Goal: Task Accomplishment & Management: Complete application form

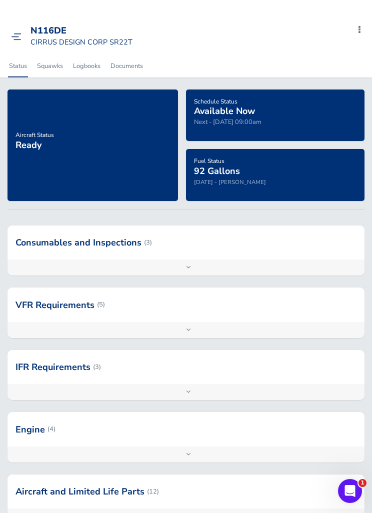
click at [20, 33] on img at bounding box center [16, 36] width 10 height 7
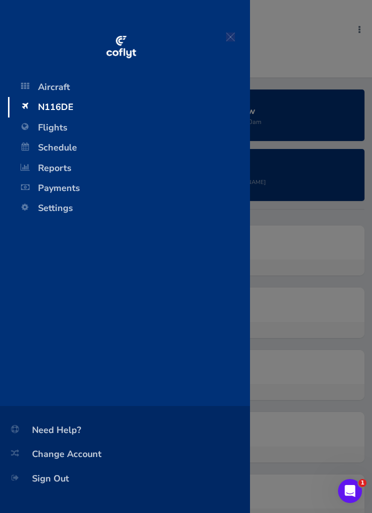
click at [41, 148] on span "Schedule" at bounding box center [129, 147] width 222 height 20
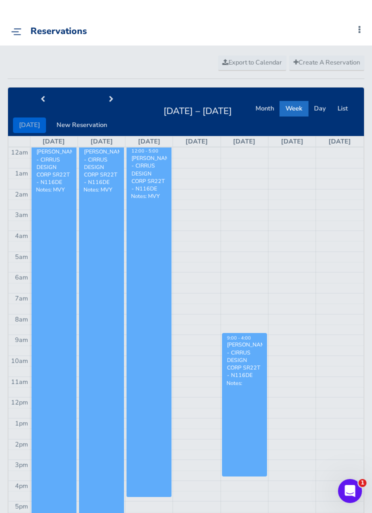
click at [112, 106] on button "next" at bounding box center [110, 99] width 69 height 15
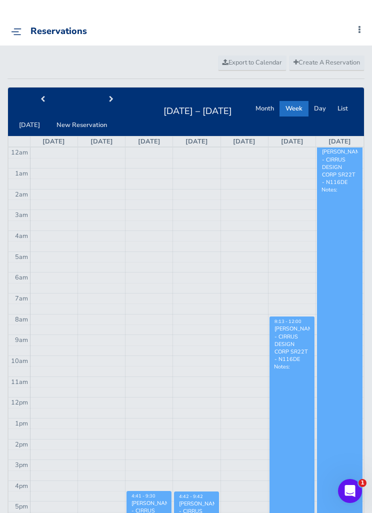
click at [19, 33] on img at bounding box center [16, 31] width 10 height 7
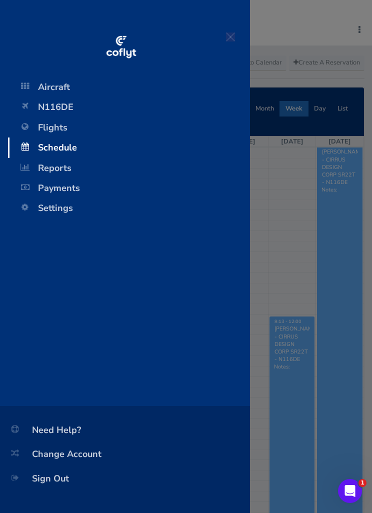
click at [20, 27] on div at bounding box center [125, 34] width 250 height 69
click at [46, 123] on span "Flights" at bounding box center [129, 127] width 222 height 20
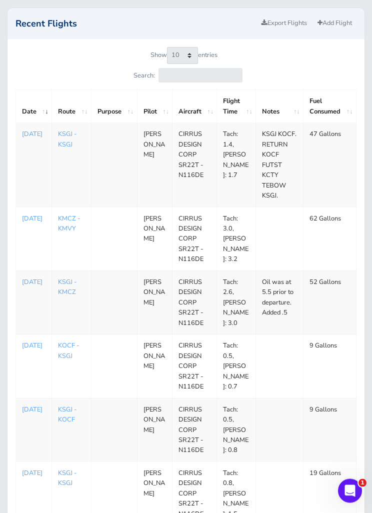
scroll to position [71, 0]
click at [27, 181] on td "1755993600 Aug 24, 2025" at bounding box center [34, 165] width 36 height 84
click at [26, 139] on p "Aug 24, 2025" at bounding box center [33, 134] width 23 height 10
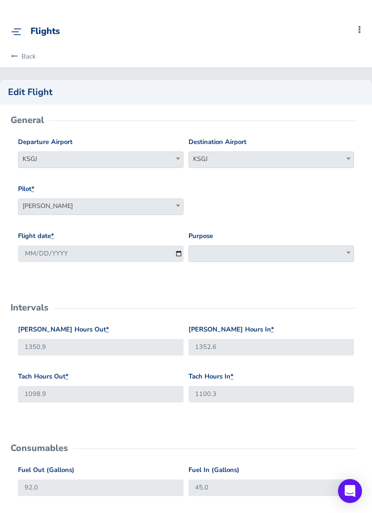
click at [32, 141] on label "Departure Airport" at bounding box center [45, 142] width 54 height 10
click at [18, 151] on select "KSGJ" at bounding box center [18, 151] width 0 height 0
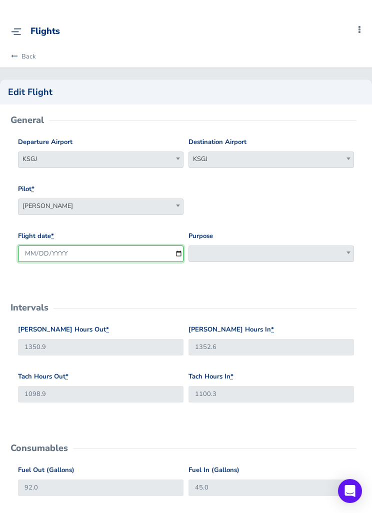
click at [73, 246] on input "2025-08-24" at bounding box center [100, 253] width 165 height 16
type input "2025-08-19"
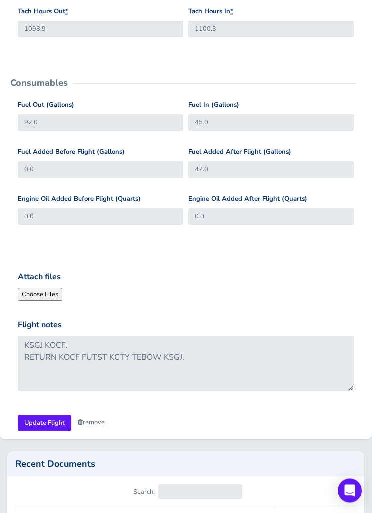
scroll to position [450, 0]
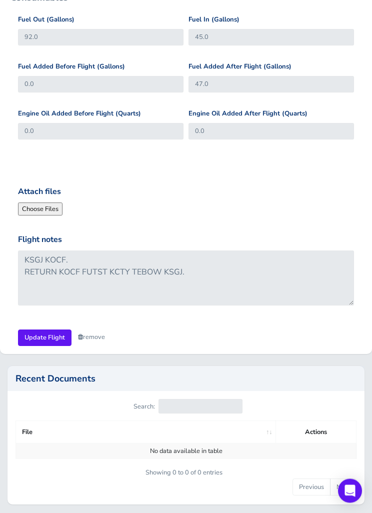
click at [35, 333] on input "Update Flight" at bounding box center [44, 338] width 53 height 16
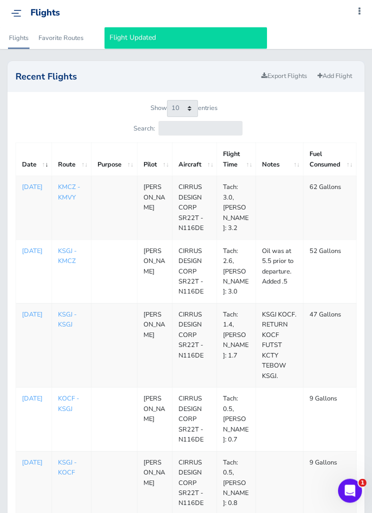
scroll to position [19, 0]
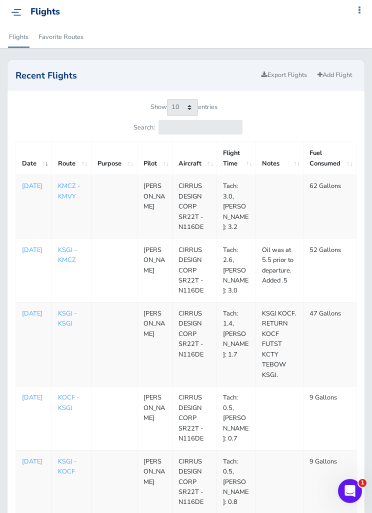
click at [346, 78] on link "Add Flight" at bounding box center [334, 75] width 43 height 14
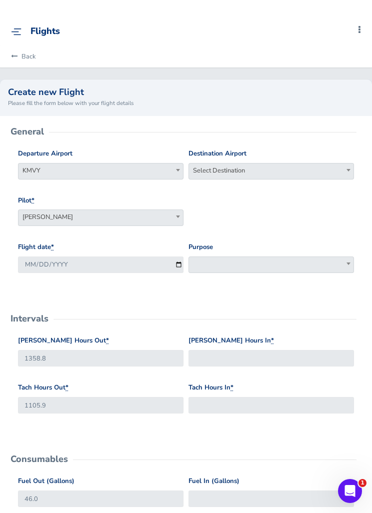
click at [302, 164] on span "Select Destination" at bounding box center [271, 170] width 164 height 14
click at [306, 181] on input "search" at bounding box center [271, 187] width 160 height 15
type input "n12"
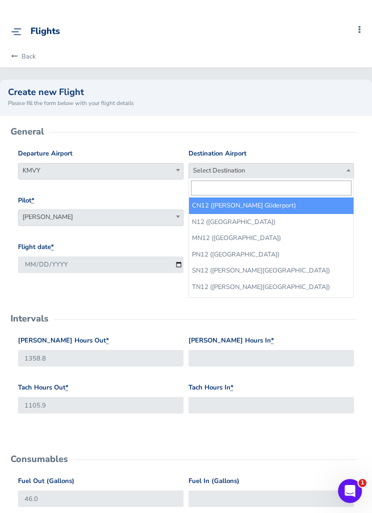
select select "N12"
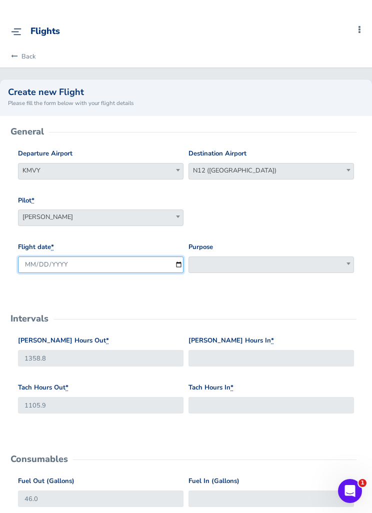
click at [78, 261] on input "[DATE]" at bounding box center [100, 264] width 165 height 16
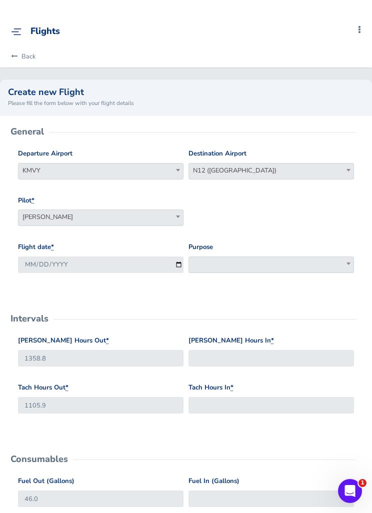
click at [289, 270] on span at bounding box center [270, 264] width 165 height 16
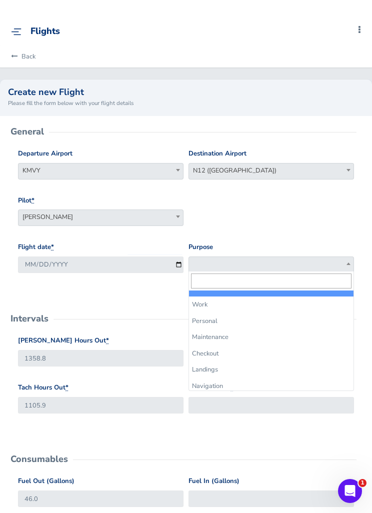
click at [347, 208] on div "Pilot * Tom Leonard Marc Leonard Joe Mignone Tom Brandvold Marc Leonard" at bounding box center [185, 218] width 341 height 47
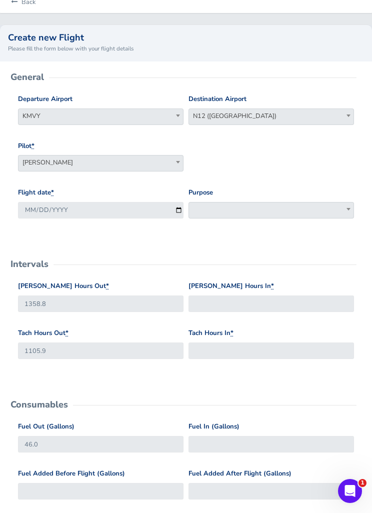
scroll to position [76, 0]
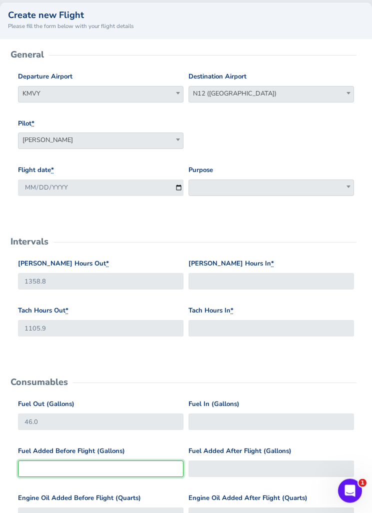
click at [74, 465] on input "Fuel Added Before Flight (Gallons)" at bounding box center [100, 469] width 165 height 16
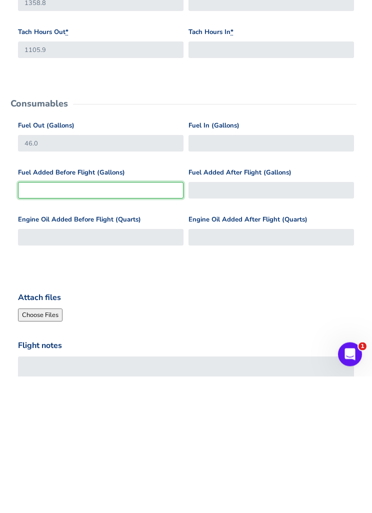
type input "1"
type input "47"
type input "16"
type input "62"
type input "16"
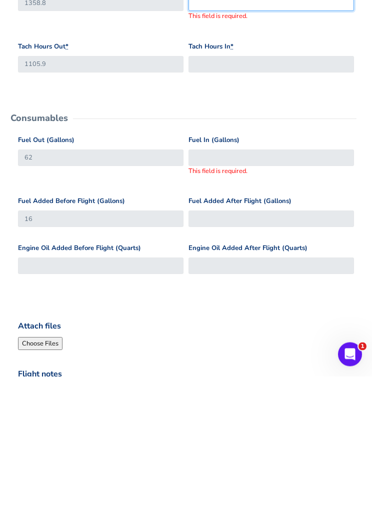
scroll to position [169, 0]
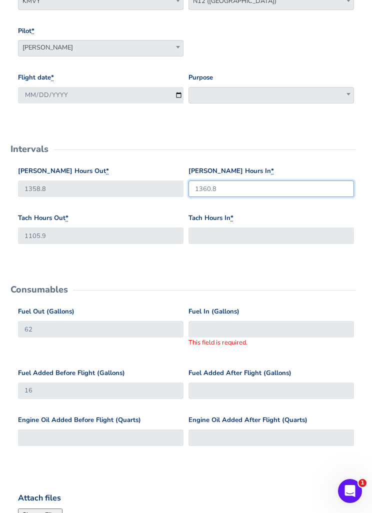
type input "1360.8"
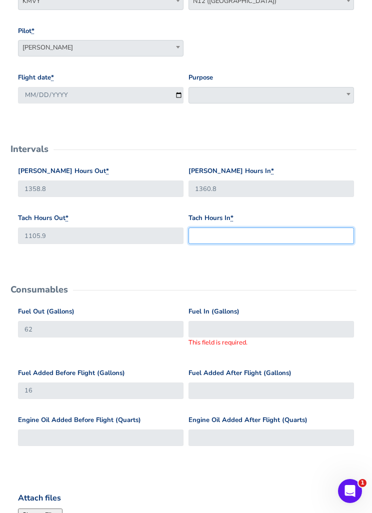
click at [283, 233] on input "Tach Hours In *" at bounding box center [270, 235] width 165 height 16
type input "1107.7"
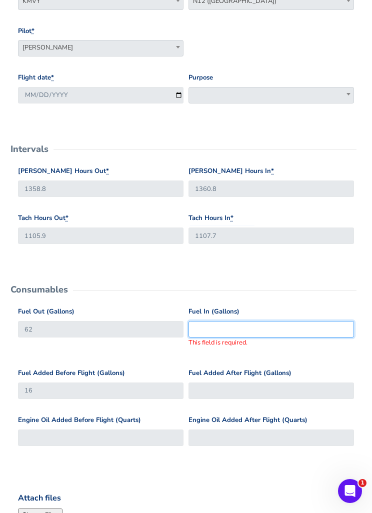
click at [297, 329] on input "Fuel In (Gallons)" at bounding box center [270, 329] width 165 height 16
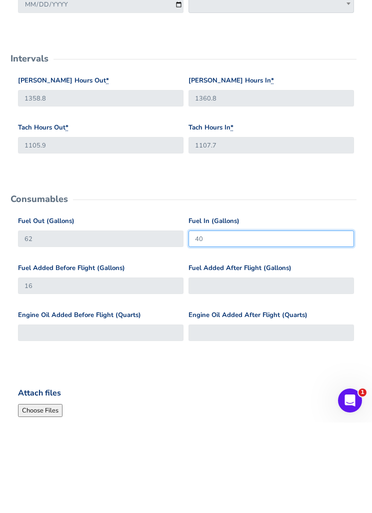
type input "40"
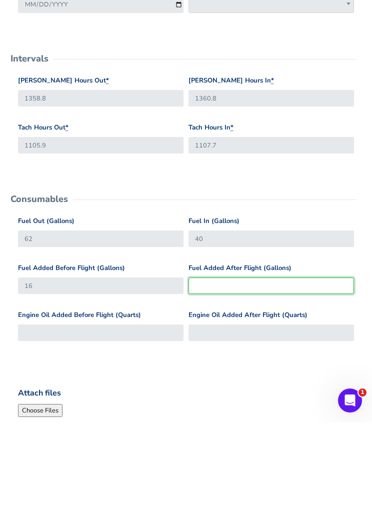
click at [333, 368] on input "Fuel Added After Flight (Gallons)" at bounding box center [270, 376] width 165 height 16
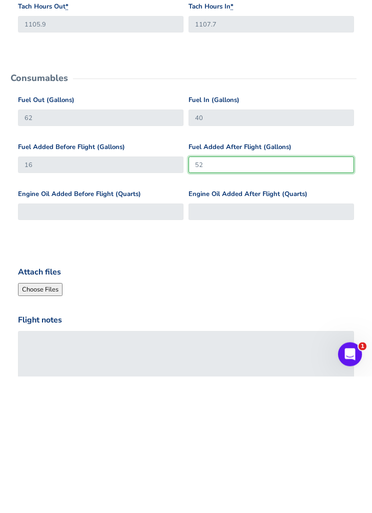
scroll to position [247, 0]
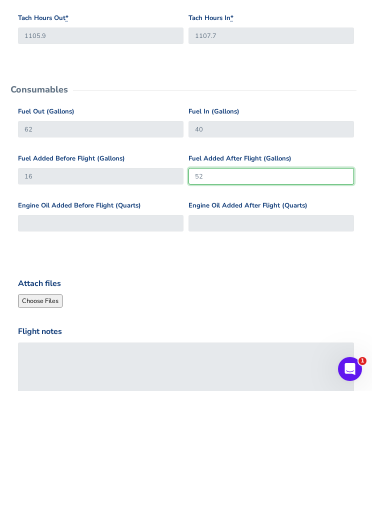
type input "52"
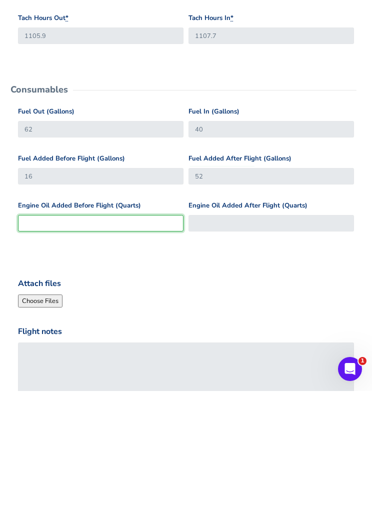
click at [57, 337] on input "Engine Oil Added Before Flight (Quarts)" at bounding box center [100, 345] width 165 height 16
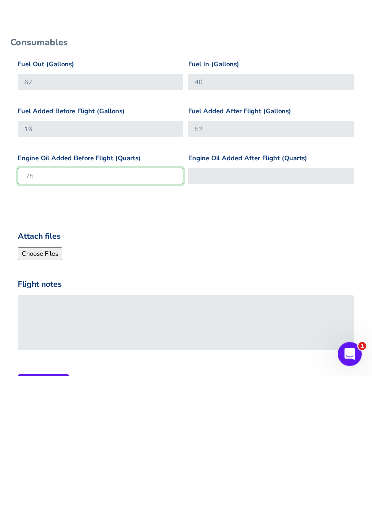
scroll to position [288, 0]
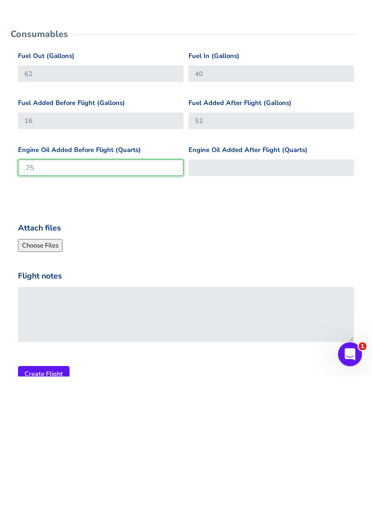
type input ".75"
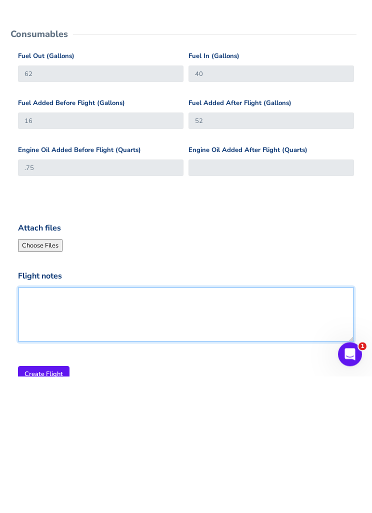
click at [71, 424] on textarea "Flight notes" at bounding box center [186, 451] width 336 height 55
type textarea "Oil was at 5.25 prior to dep. Added .5"
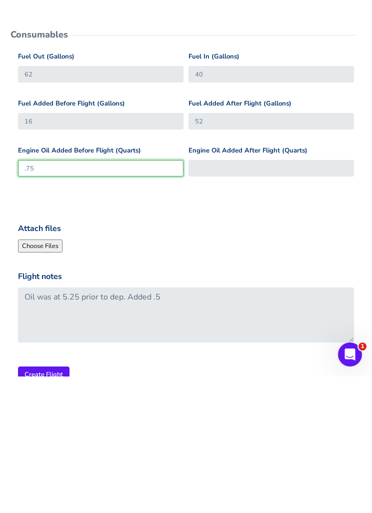
click at [58, 296] on input ".75" at bounding box center [100, 304] width 165 height 16
type input ".7"
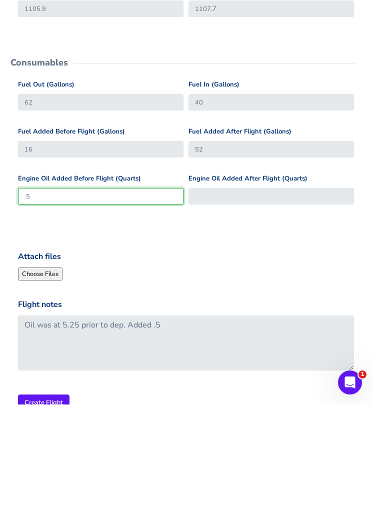
type input ".5"
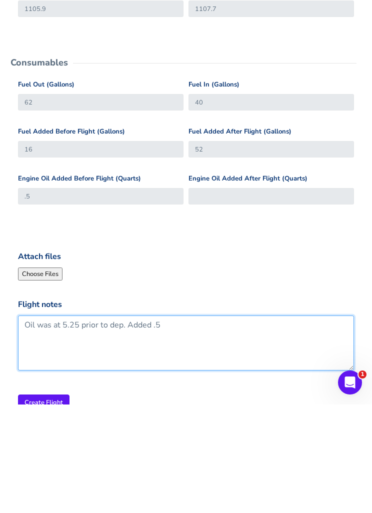
click at [159, 424] on textarea "Oil was at 5.25 prior to dep. Added .5" at bounding box center [186, 451] width 336 height 55
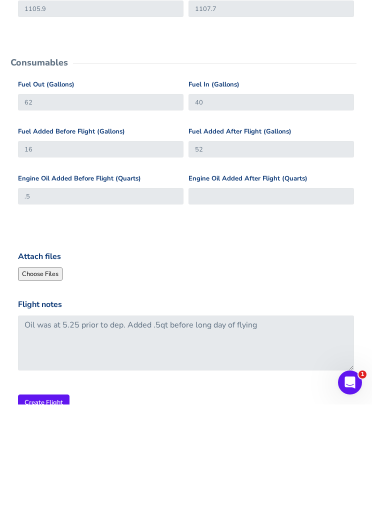
scroll to position [311, 0]
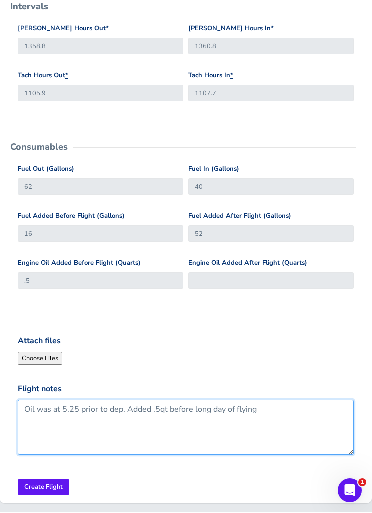
type textarea "Oil was at 5.25 prior to dep. Added .5qt before long day of flying"
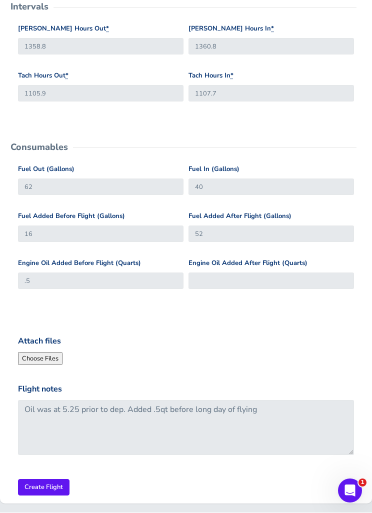
click at [35, 480] on input "Create Flight" at bounding box center [43, 487] width 51 height 16
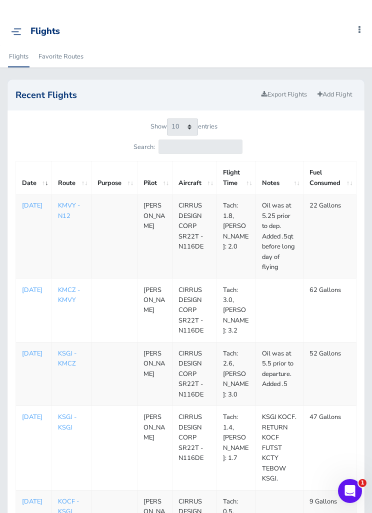
click at [336, 95] on link "Add Flight" at bounding box center [334, 94] width 43 height 14
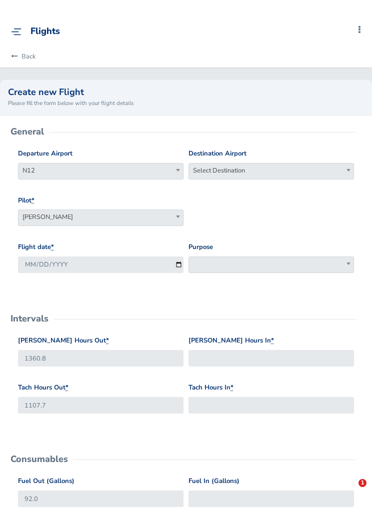
click at [295, 168] on span "Select Destination" at bounding box center [271, 170] width 164 height 14
click at [301, 182] on input "search" at bounding box center [271, 187] width 160 height 15
type input "kacz"
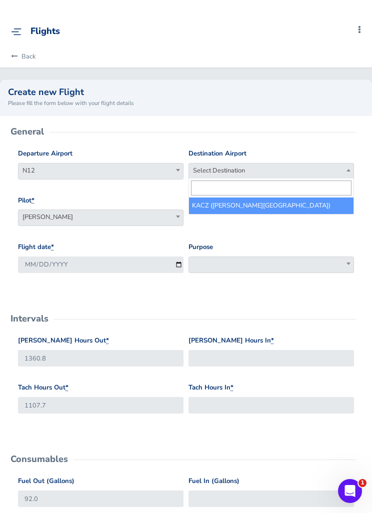
select select "KACZ"
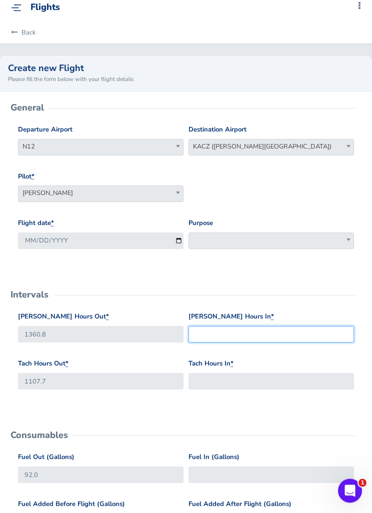
click at [303, 326] on input "[PERSON_NAME] Hours In *" at bounding box center [270, 334] width 165 height 16
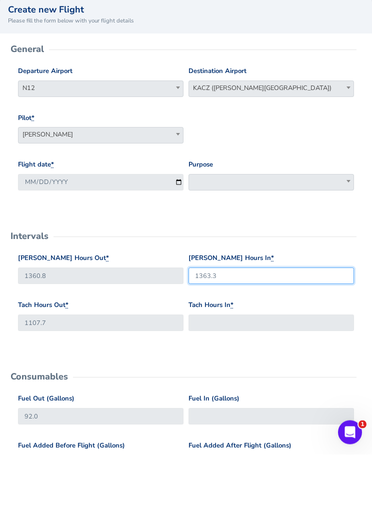
type input "1363.3"
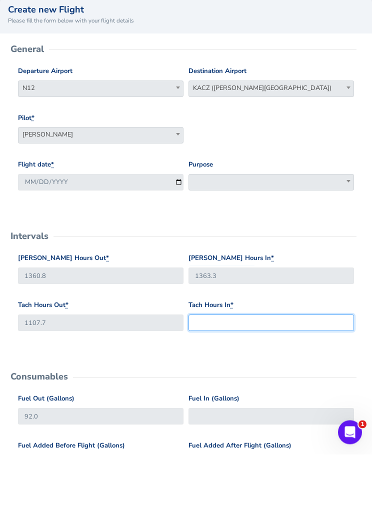
click at [300, 373] on input "Tach Hours In *" at bounding box center [270, 381] width 165 height 16
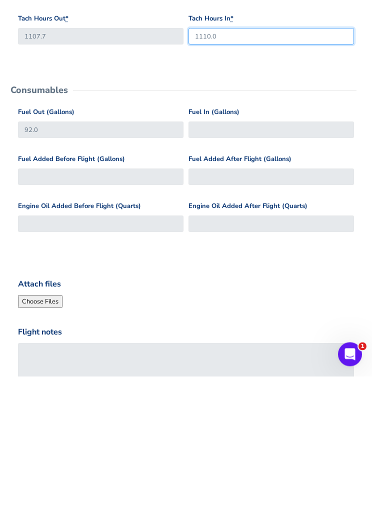
scroll to position [232, 0]
type input "1110.0"
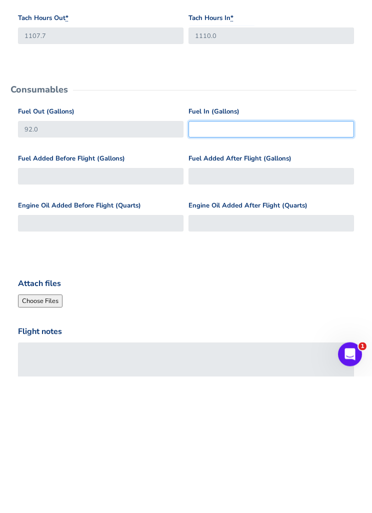
click at [212, 258] on input "Fuel In (Gallons)" at bounding box center [270, 266] width 165 height 16
type input "40"
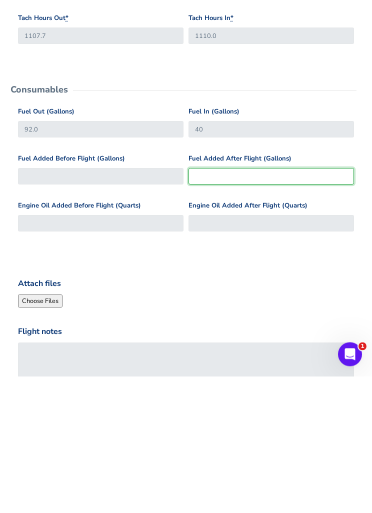
click at [306, 305] on input "Fuel Added After Flight (Gallons)" at bounding box center [270, 313] width 165 height 16
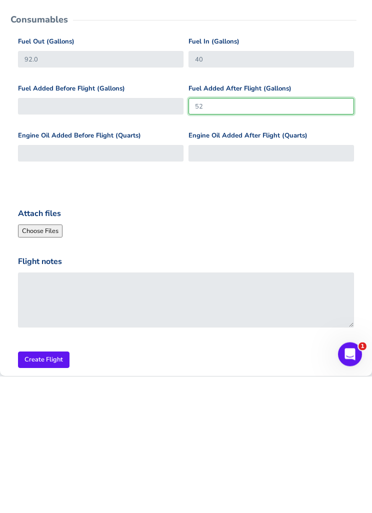
scroll to position [345, 0]
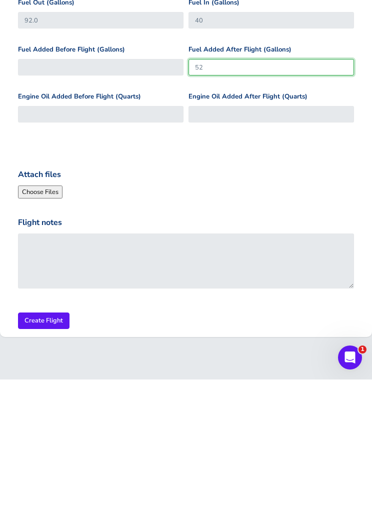
type input "52"
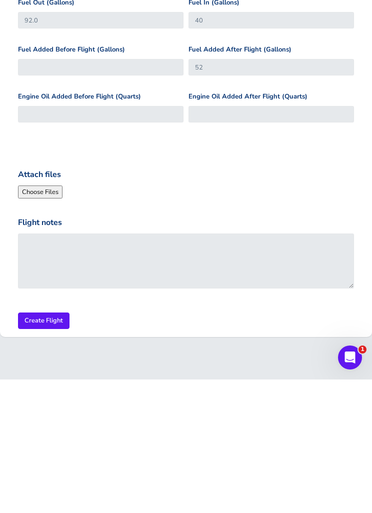
click at [44, 446] on input "Create Flight" at bounding box center [43, 454] width 51 height 16
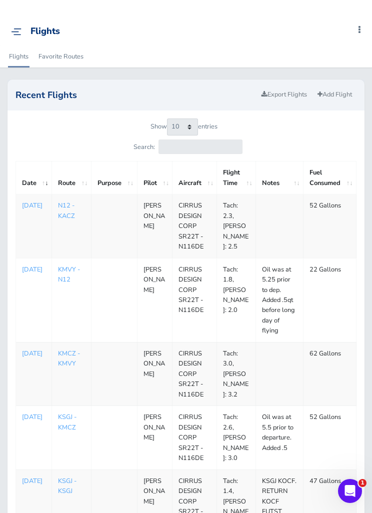
click at [338, 95] on link "Add Flight" at bounding box center [334, 94] width 43 height 14
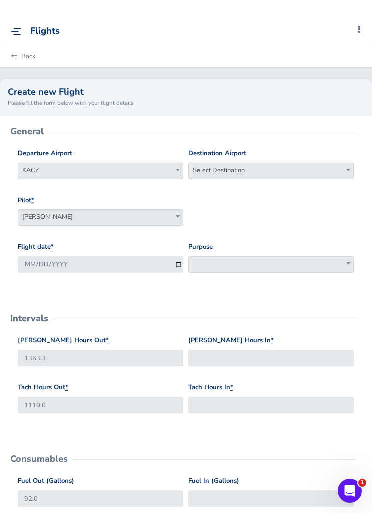
click at [289, 165] on span "Select Destination" at bounding box center [271, 170] width 164 height 14
click at [297, 188] on input "search" at bounding box center [271, 187] width 160 height 15
type input "ksgj"
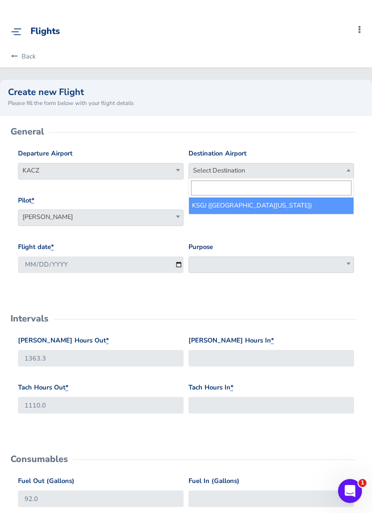
select select "KSGJ"
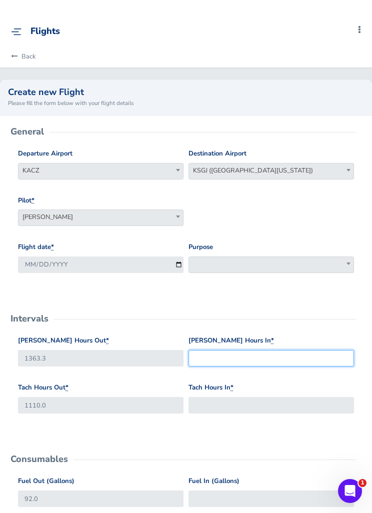
click at [308, 360] on input "Hobbs Hours In *" at bounding box center [270, 358] width 165 height 16
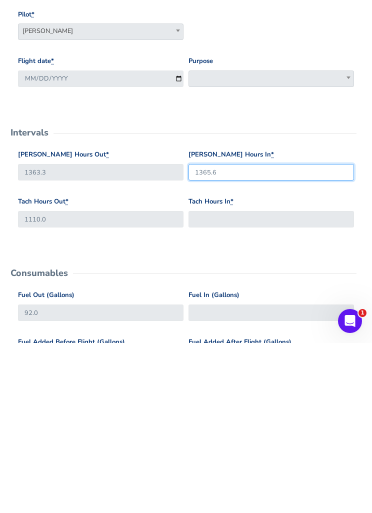
type input "1365.6"
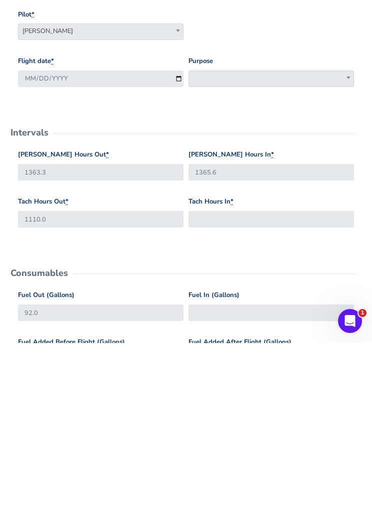
click at [280, 366] on div "Tach Hours In *" at bounding box center [270, 381] width 165 height 31
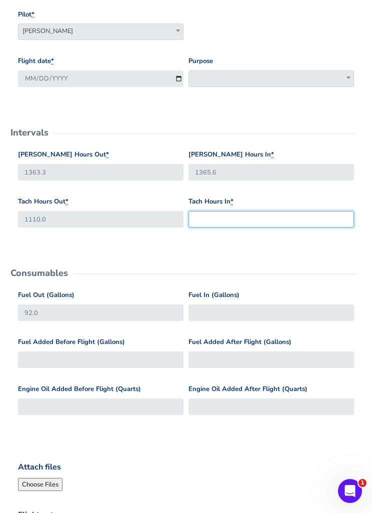
click at [295, 216] on input "Tach Hours In *" at bounding box center [270, 219] width 165 height 16
type input "1112.1"
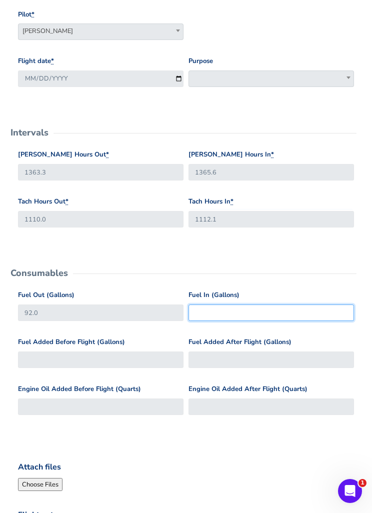
click at [308, 312] on input "Fuel In (Gallons)" at bounding box center [270, 312] width 165 height 16
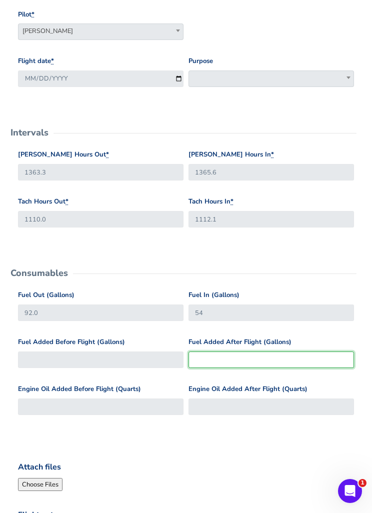
click at [305, 359] on input "Fuel Added After Flight (Gallons)" at bounding box center [270, 359] width 165 height 16
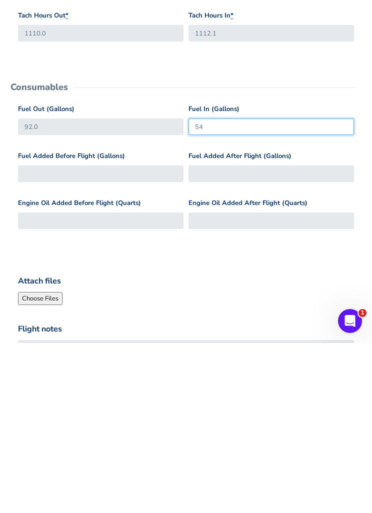
click at [302, 288] on input "54" at bounding box center [270, 296] width 165 height 16
type input "50"
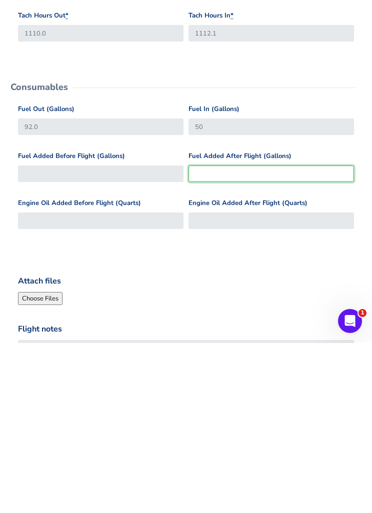
click at [294, 335] on input "Fuel Added After Flight (Gallons)" at bounding box center [270, 343] width 165 height 16
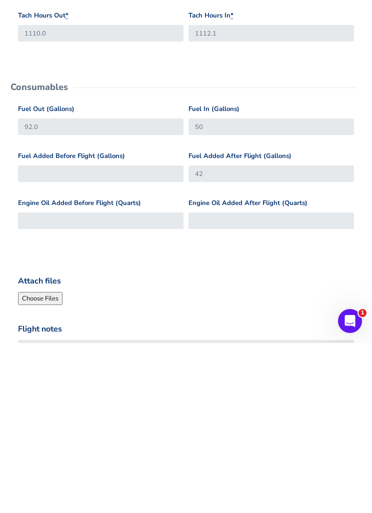
scroll to position [345, 0]
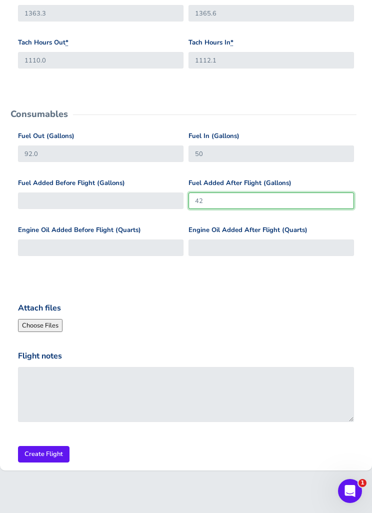
type input "42"
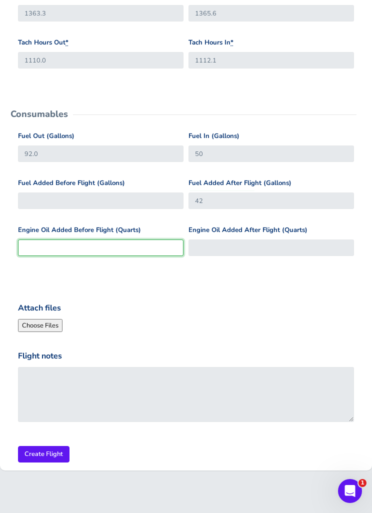
click at [48, 240] on input "Engine Oil Added Before Flight (Quarts)" at bounding box center [100, 247] width 165 height 16
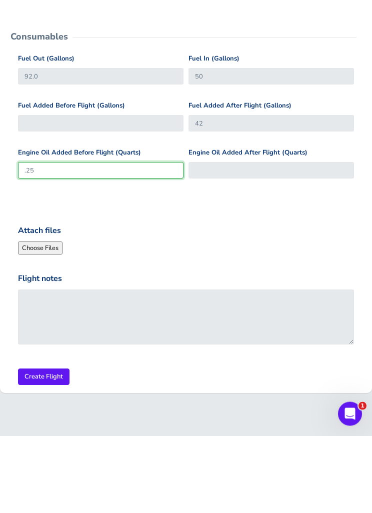
type input ".25"
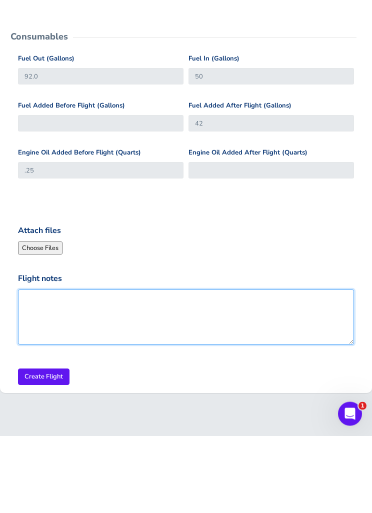
click at [73, 367] on textarea "Flight notes" at bounding box center [186, 394] width 336 height 55
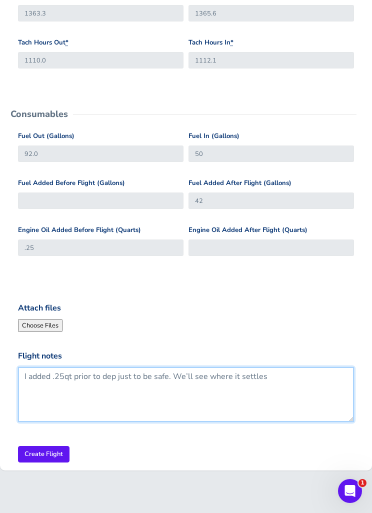
type textarea "I added .25qt prior to dep just to be safe. We’ll see where it settles"
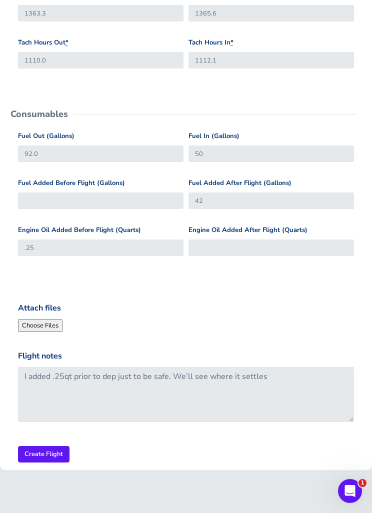
click at [37, 453] on input "Create Flight" at bounding box center [43, 454] width 51 height 16
